Goal: Information Seeking & Learning: Learn about a topic

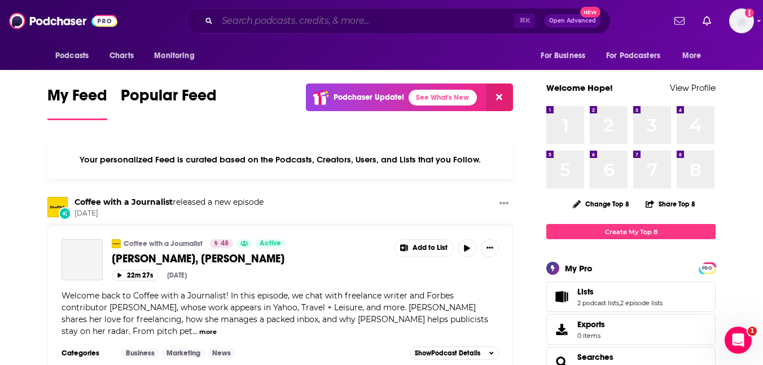
click at [341, 13] on input "Search podcasts, credits, & more..." at bounding box center [365, 21] width 297 height 18
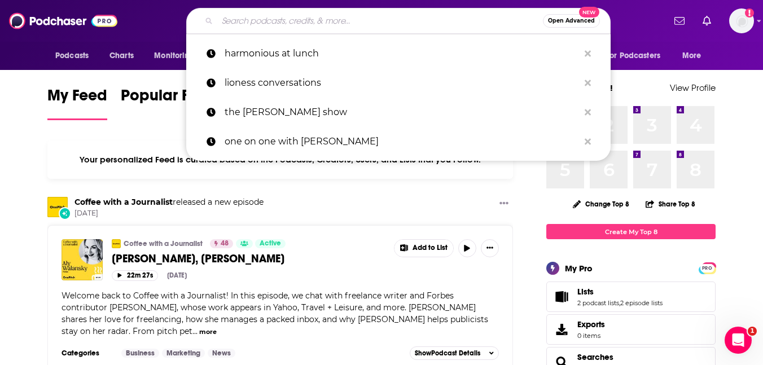
paste input "Your Message Received!"
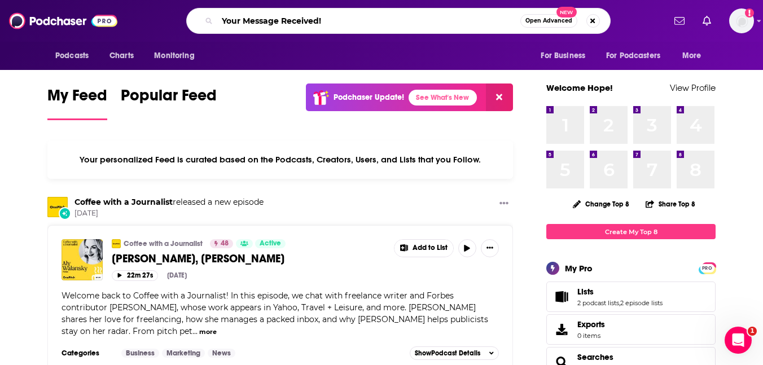
type input "Your Message Received!"
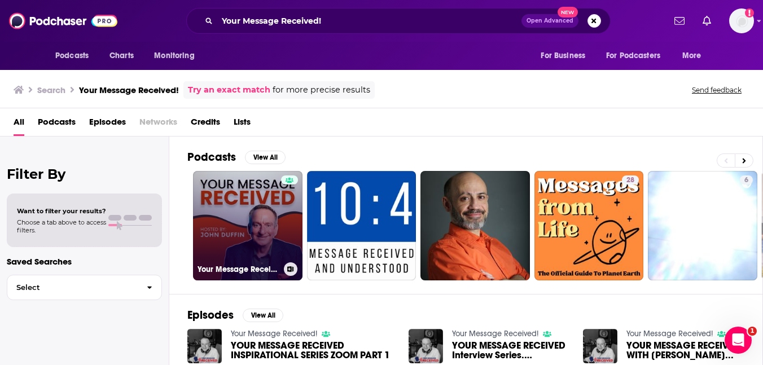
click at [240, 206] on link "Your Message Received!" at bounding box center [247, 225] width 109 height 109
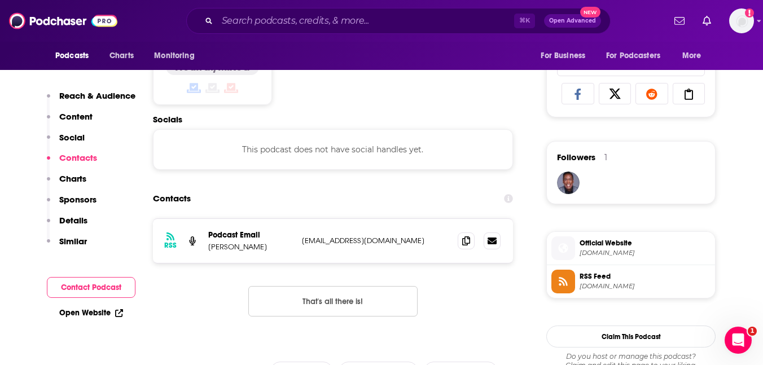
scroll to position [740, 0]
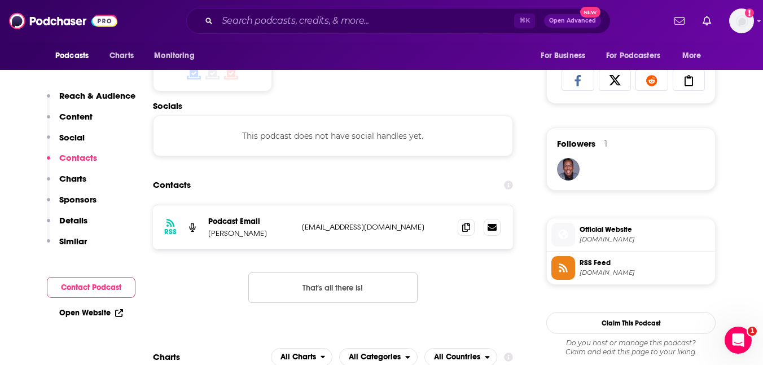
click at [613, 237] on span "[DOMAIN_NAME]" at bounding box center [644, 239] width 131 height 8
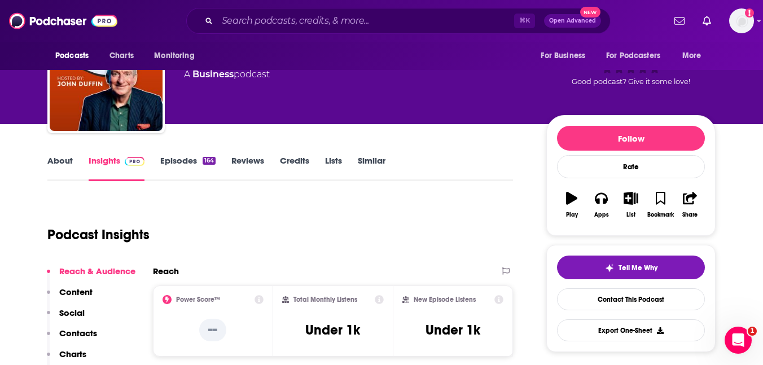
scroll to position [25, 0]
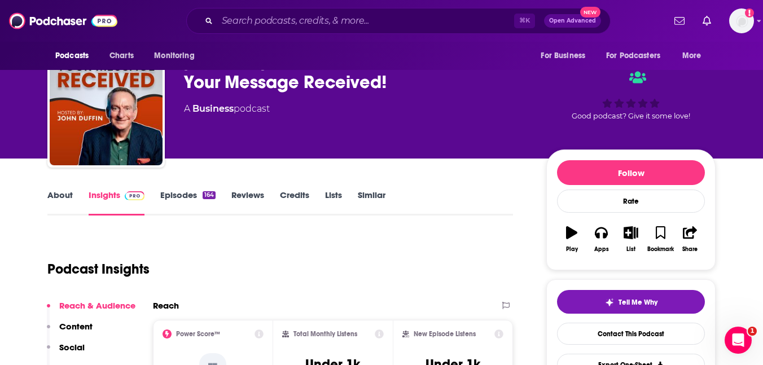
click at [184, 197] on link "Episodes 164" at bounding box center [187, 203] width 55 height 26
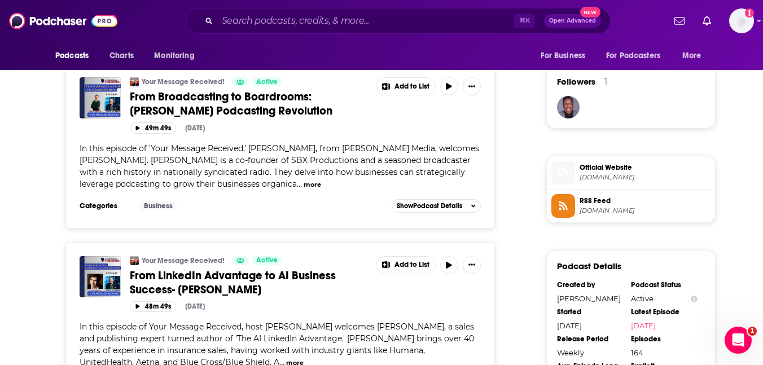
scroll to position [808, 0]
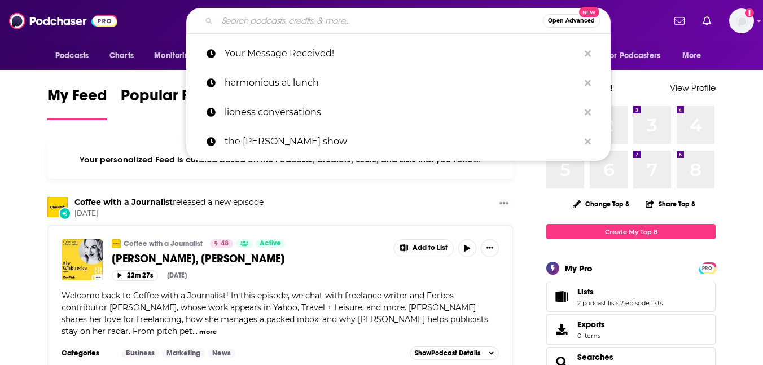
click at [349, 21] on input "Search podcasts, credits, & more..." at bounding box center [380, 21] width 326 height 18
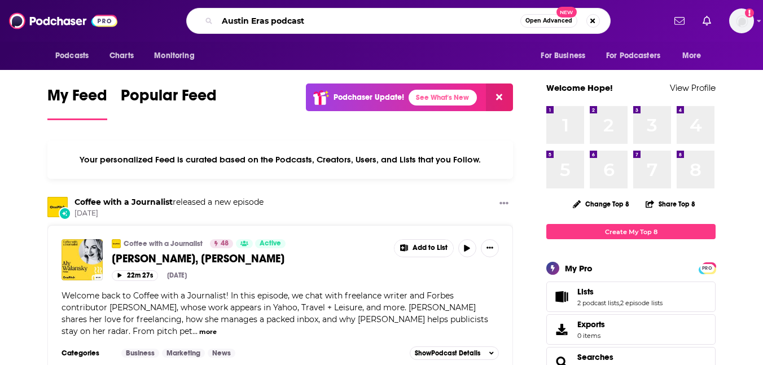
type input "Austin Eras podcast"
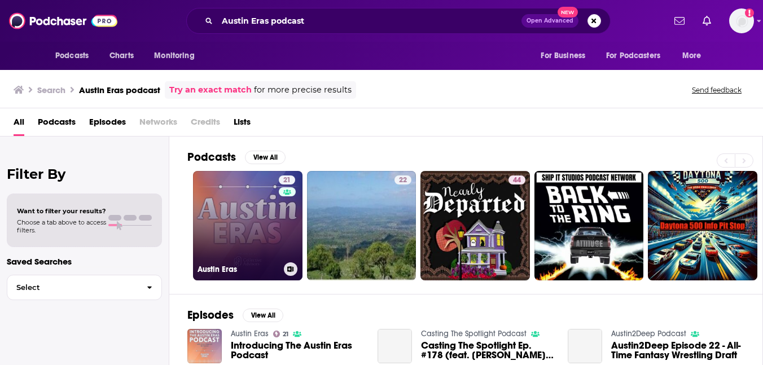
click at [243, 232] on link "21 Austin Eras" at bounding box center [247, 225] width 109 height 109
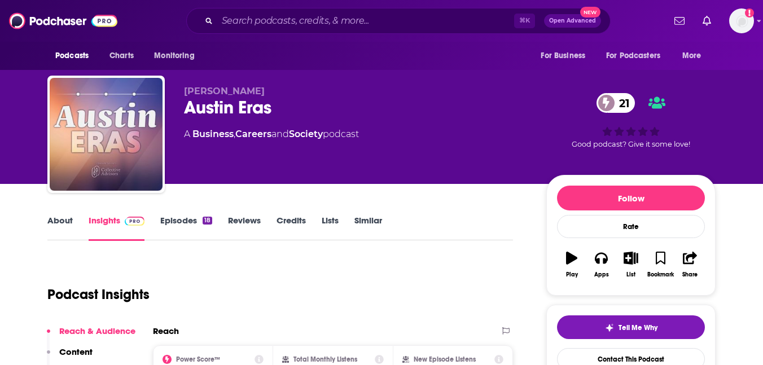
click at [172, 222] on link "Episodes 18" at bounding box center [186, 228] width 52 height 26
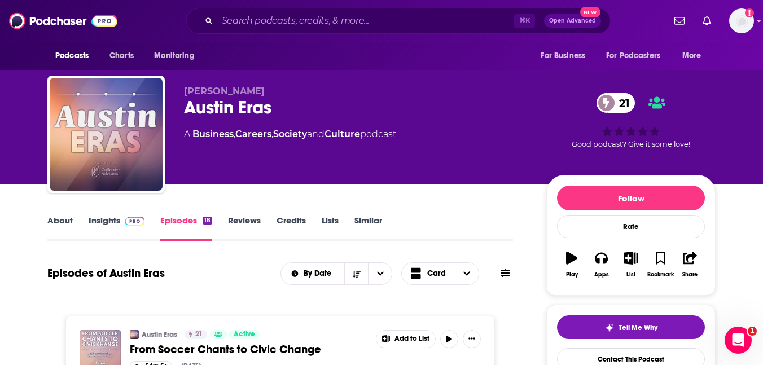
click at [132, 225] on img at bounding box center [135, 221] width 20 height 9
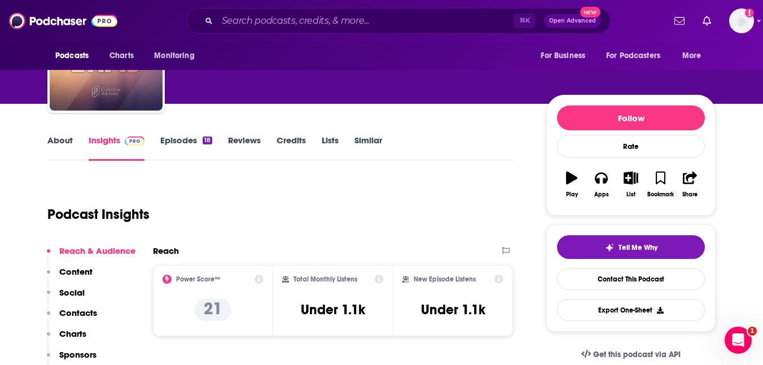
scroll to position [135, 0]
